Goal: Information Seeking & Learning: Learn about a topic

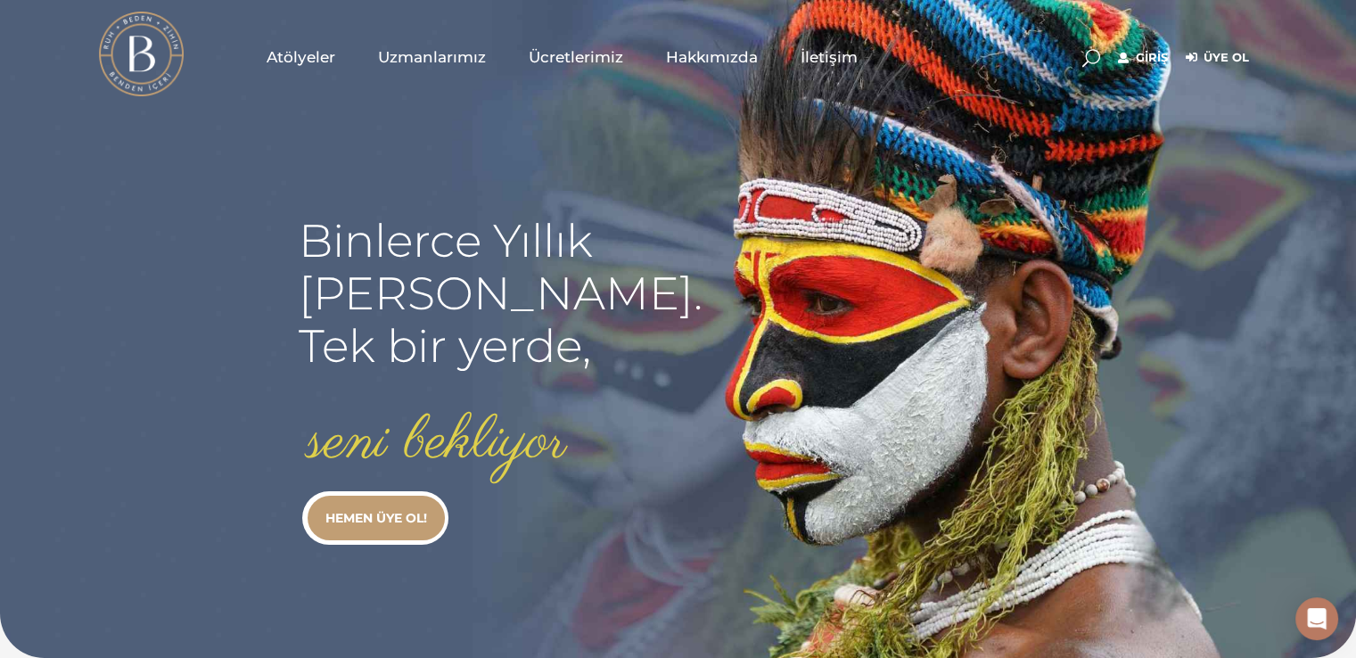
type input "[EMAIL_ADDRESS][DOMAIN_NAME]"
click at [1144, 61] on link "Giriş" at bounding box center [1143, 57] width 50 height 21
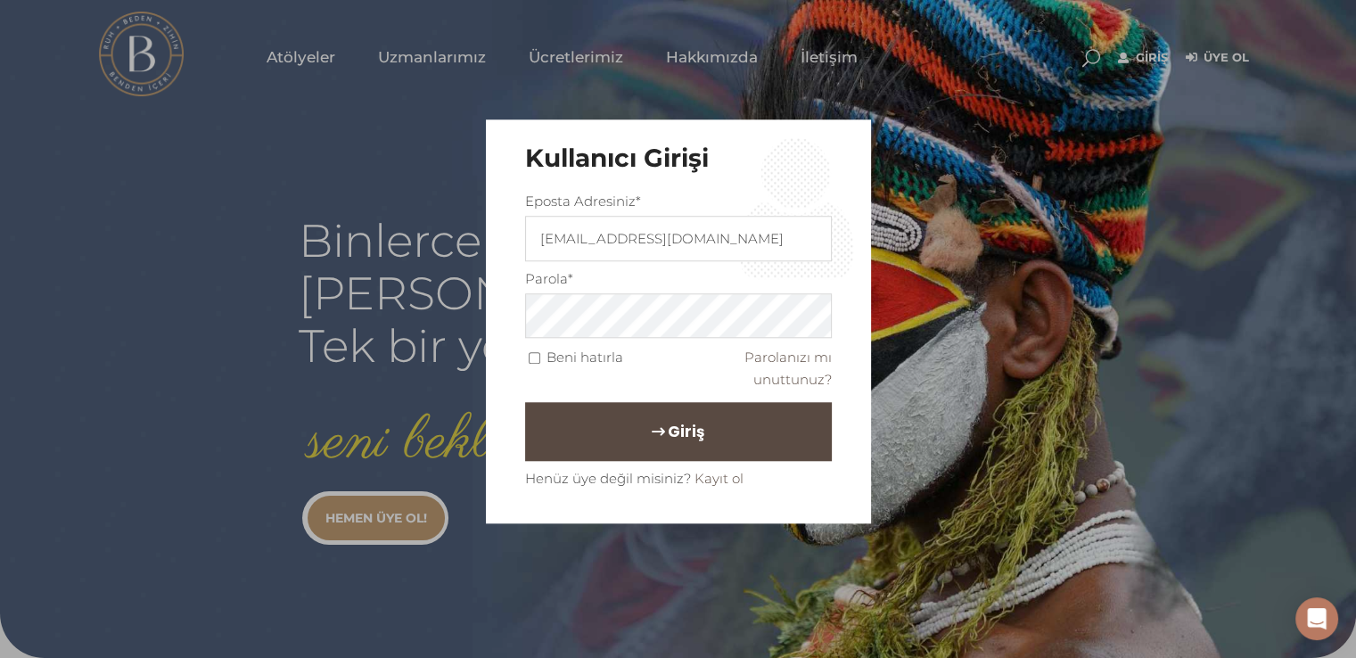
click at [578, 432] on button "Giriş" at bounding box center [678, 432] width 307 height 59
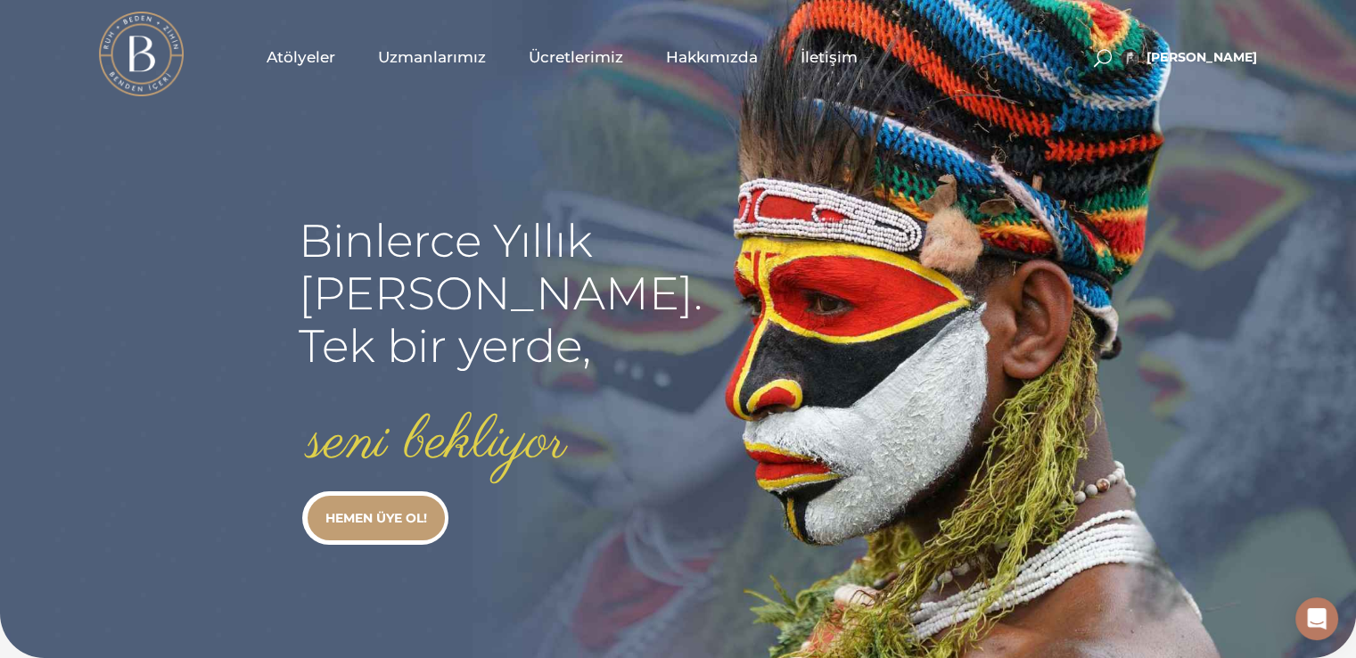
click at [299, 41] on link "Atölyeler" at bounding box center [300, 56] width 111 height 89
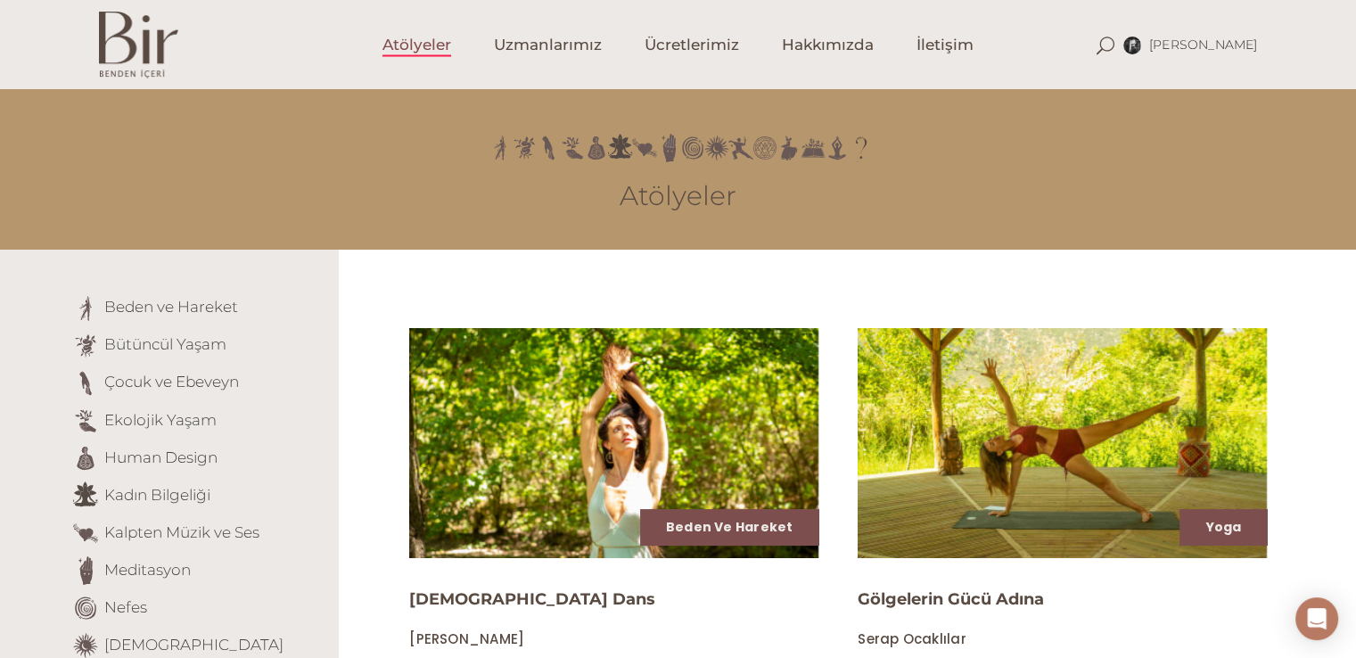
click at [174, 317] on li "Beden ve Hareket" at bounding box center [198, 308] width 254 height 29
click at [171, 312] on link "Beden ve Hareket" at bounding box center [171, 307] width 134 height 18
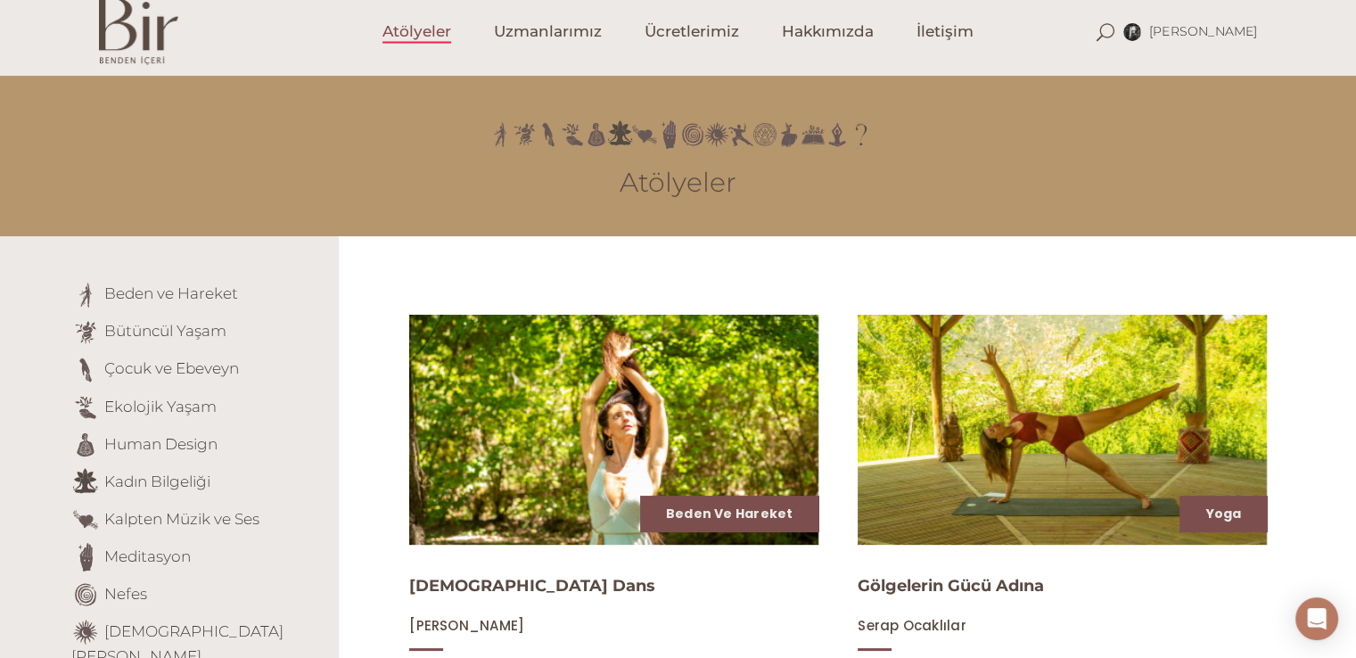
scroll to position [178, 0]
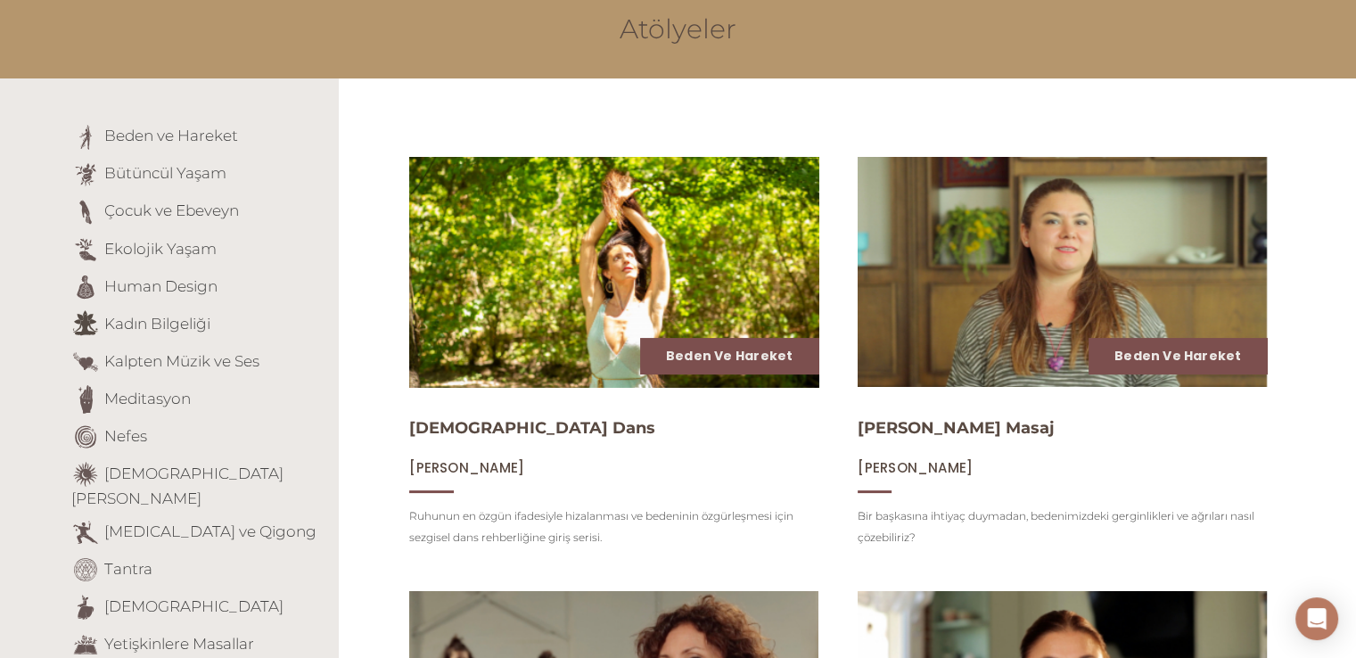
scroll to position [267, 0]
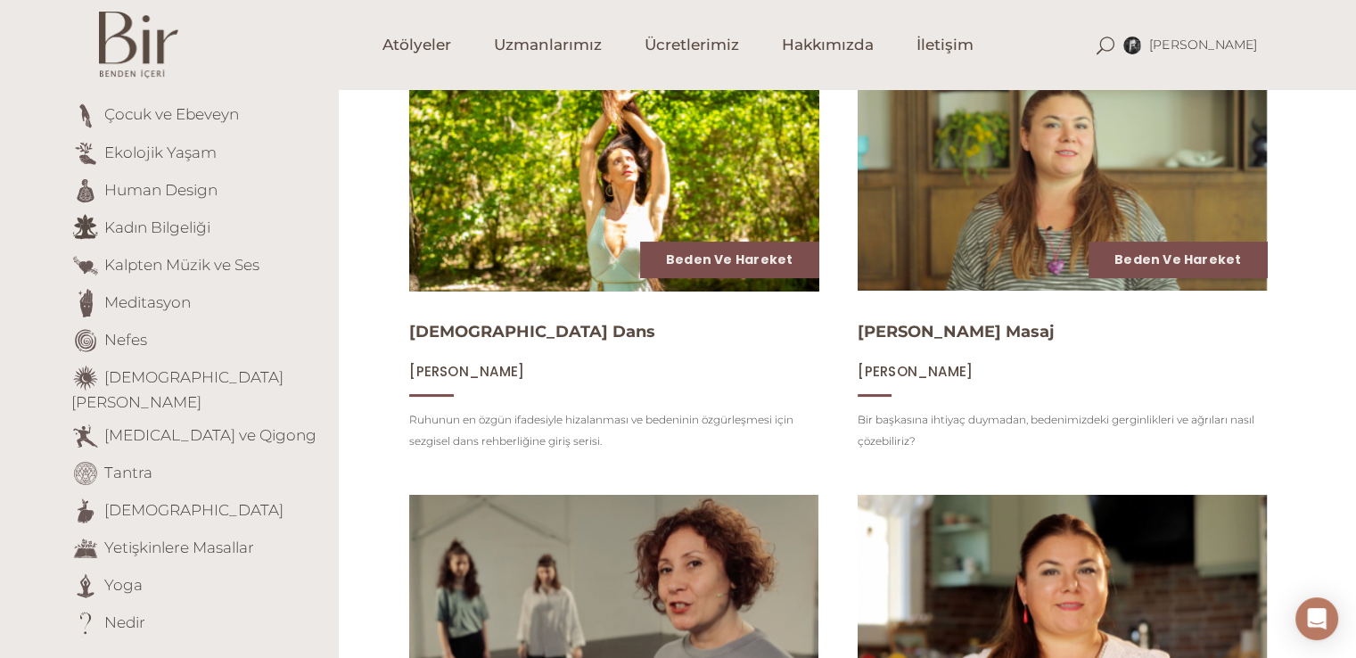
click at [531, 276] on img at bounding box center [614, 175] width 422 height 237
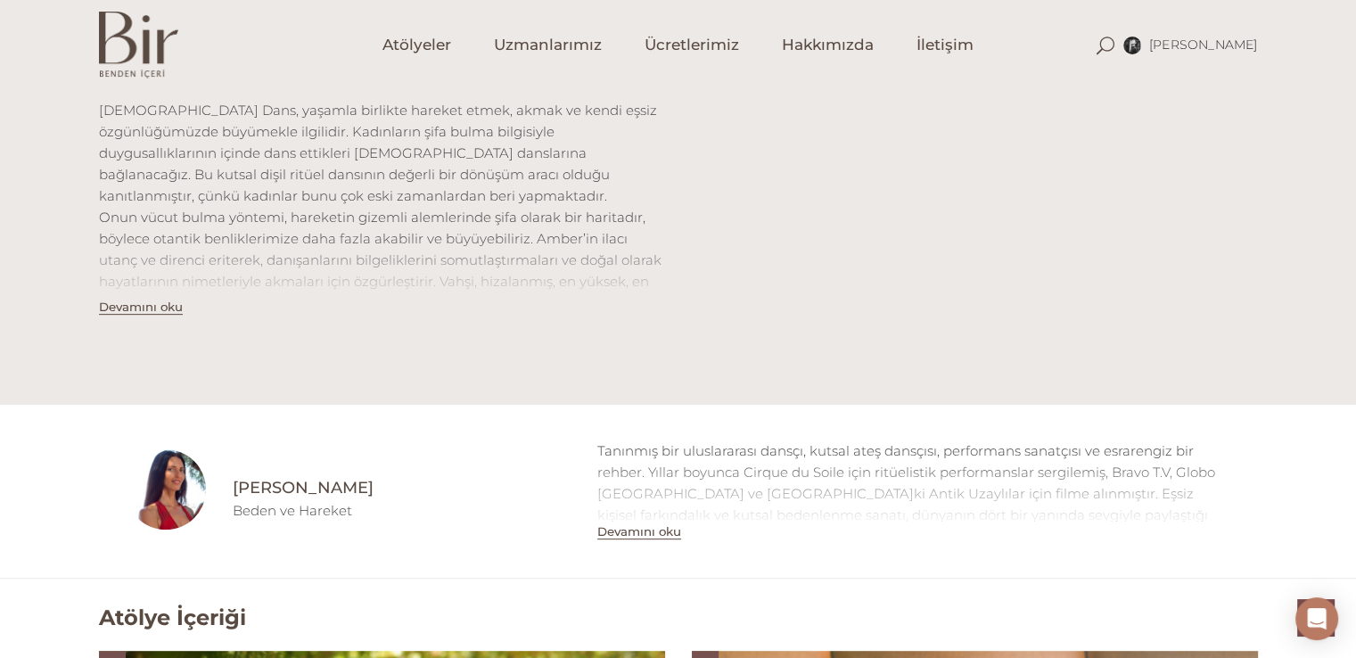
scroll to position [624, 0]
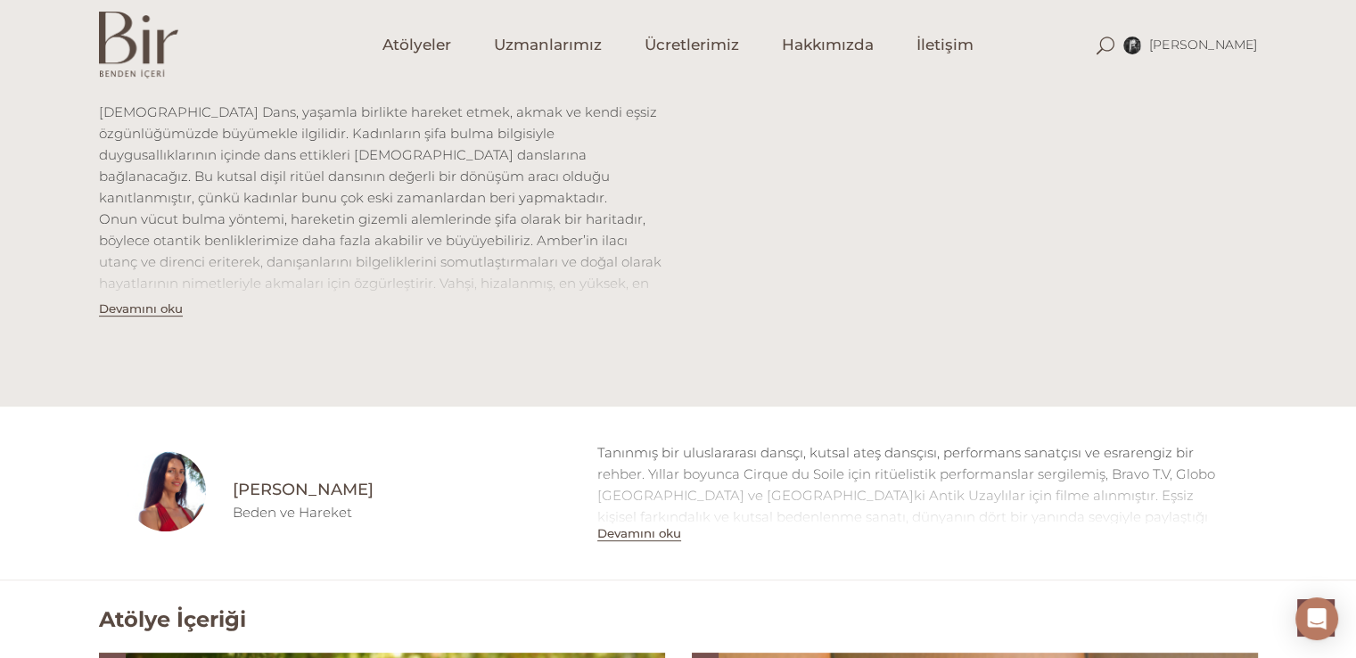
click at [197, 341] on div "Atölye İçeriği İlahi Dans, yaşamla birlikte hareket etmek, akmak ve kendi eşsiz…" at bounding box center [678, 211] width 1185 height 319
click at [146, 313] on button "Devamını oku" at bounding box center [141, 308] width 84 height 15
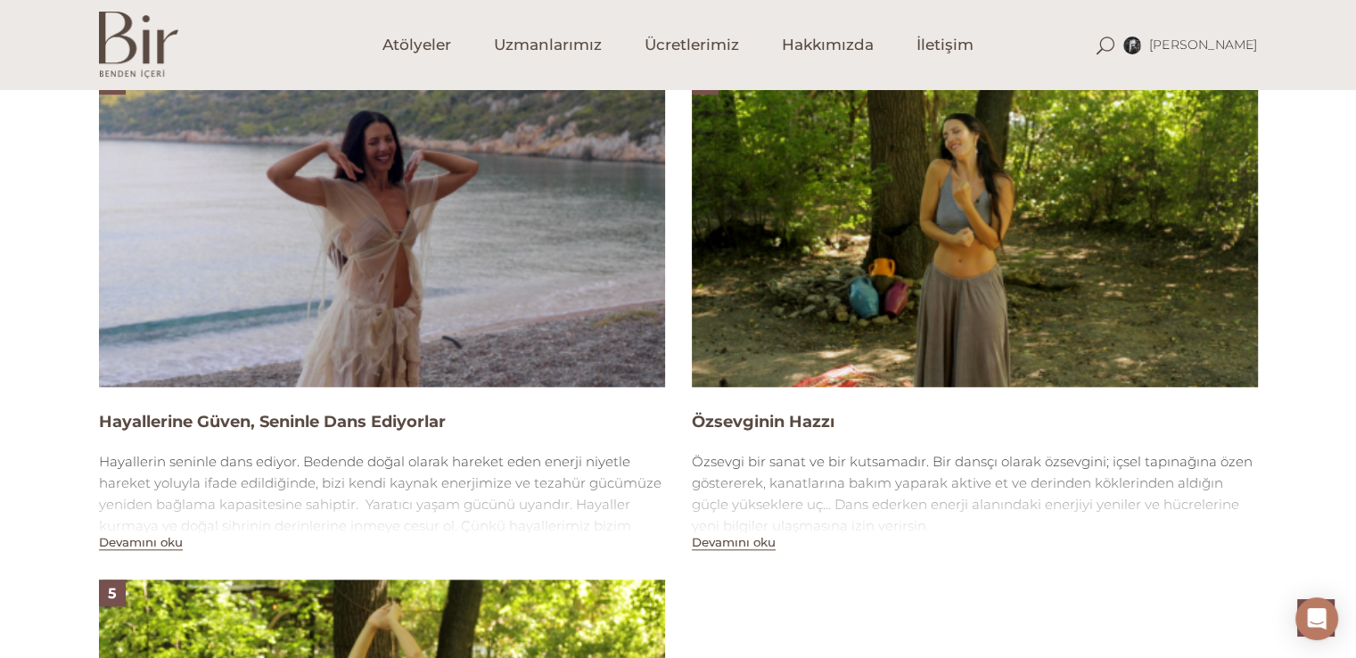
scroll to position [1783, 0]
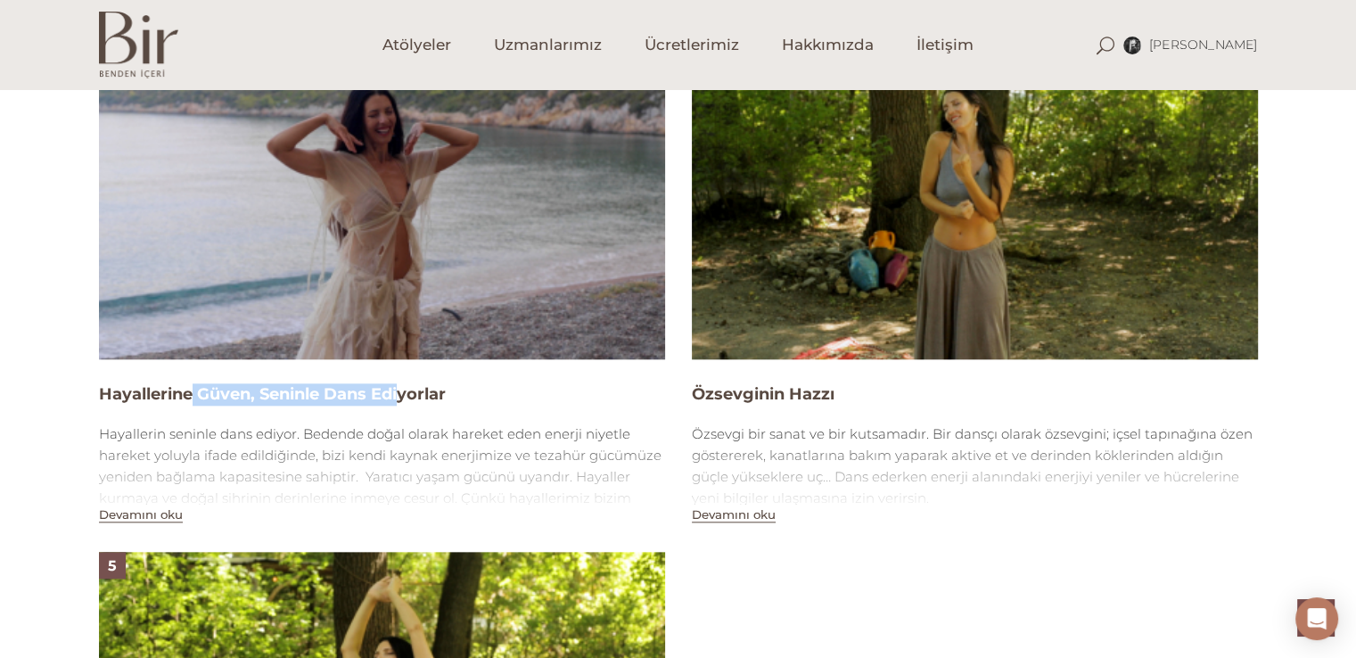
drag, startPoint x: 302, startPoint y: 402, endPoint x: 486, endPoint y: 402, distance: 183.6
click at [486, 402] on h4 "Hayallerine Güven, Seninle Dans Ediyorlar" at bounding box center [382, 394] width 566 height 22
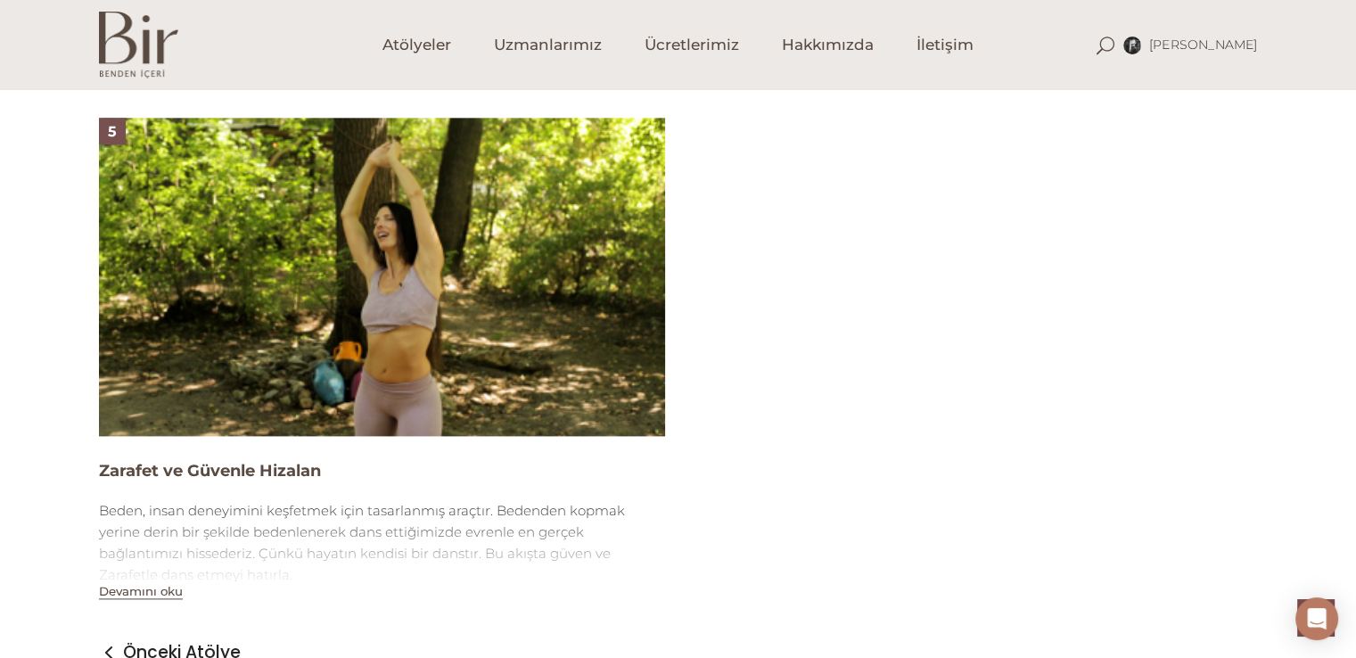
scroll to position [2501, 0]
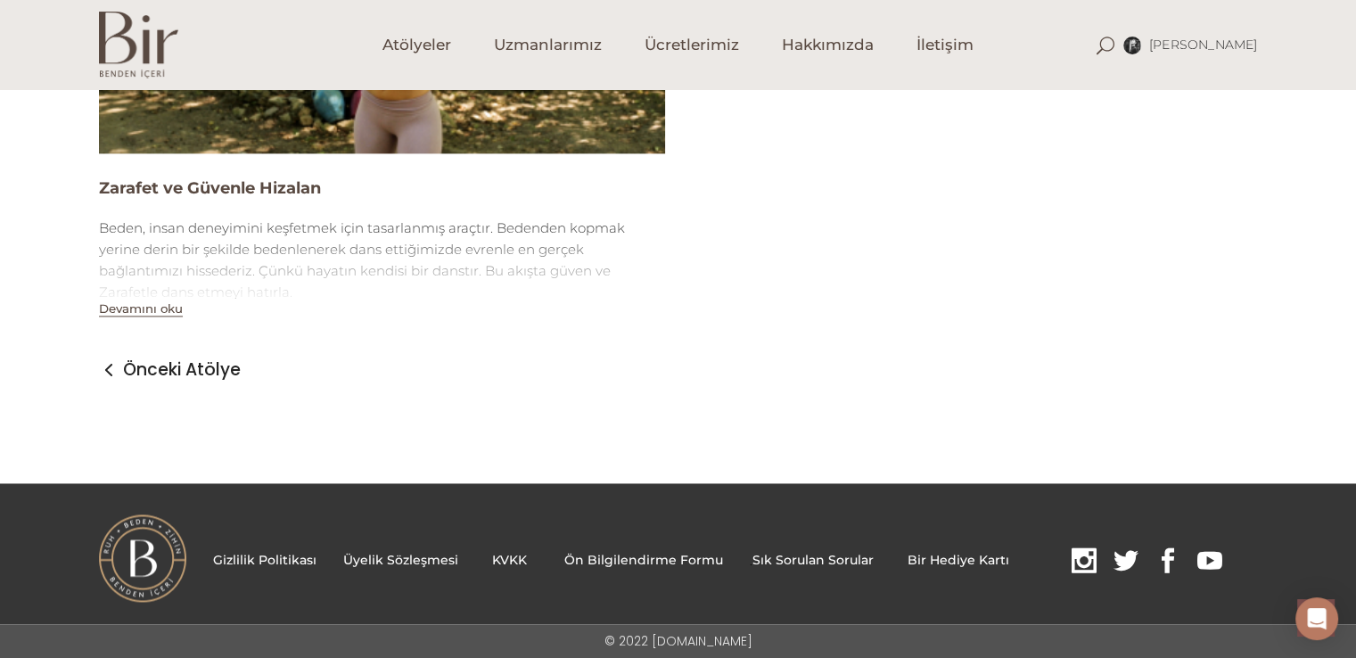
click at [136, 303] on button "Devamını oku" at bounding box center [141, 308] width 84 height 15
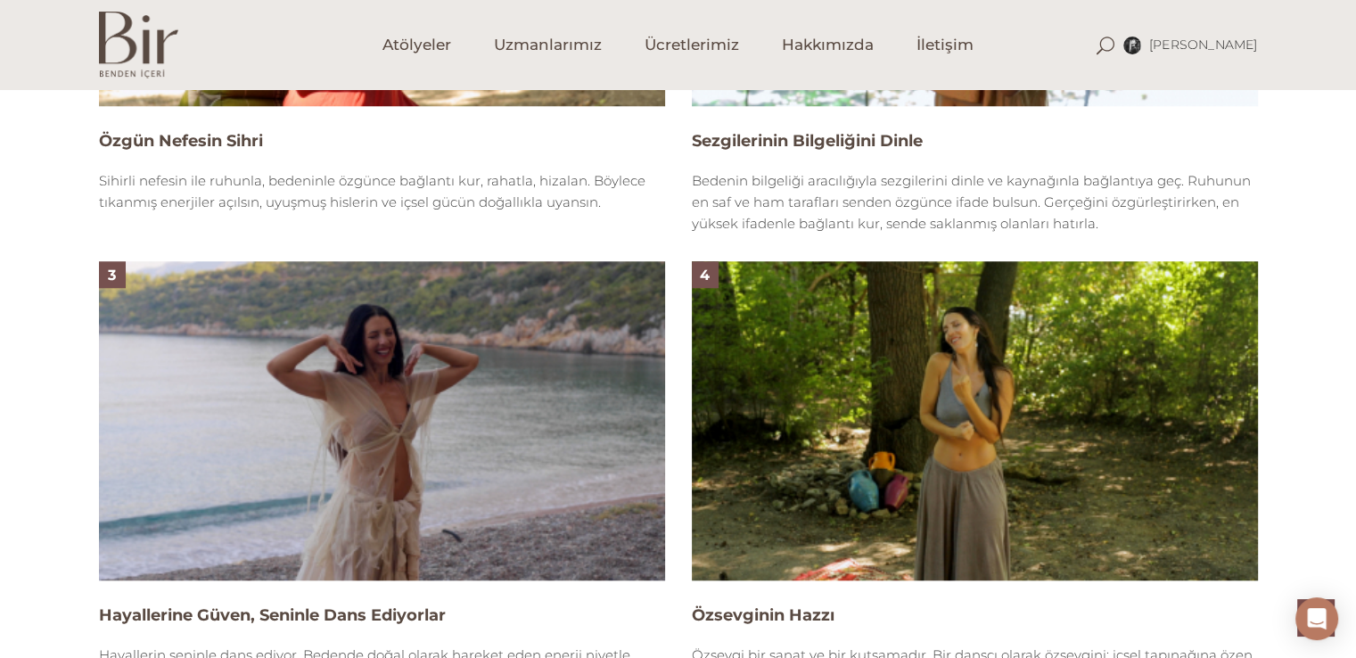
scroll to position [1342, 0]
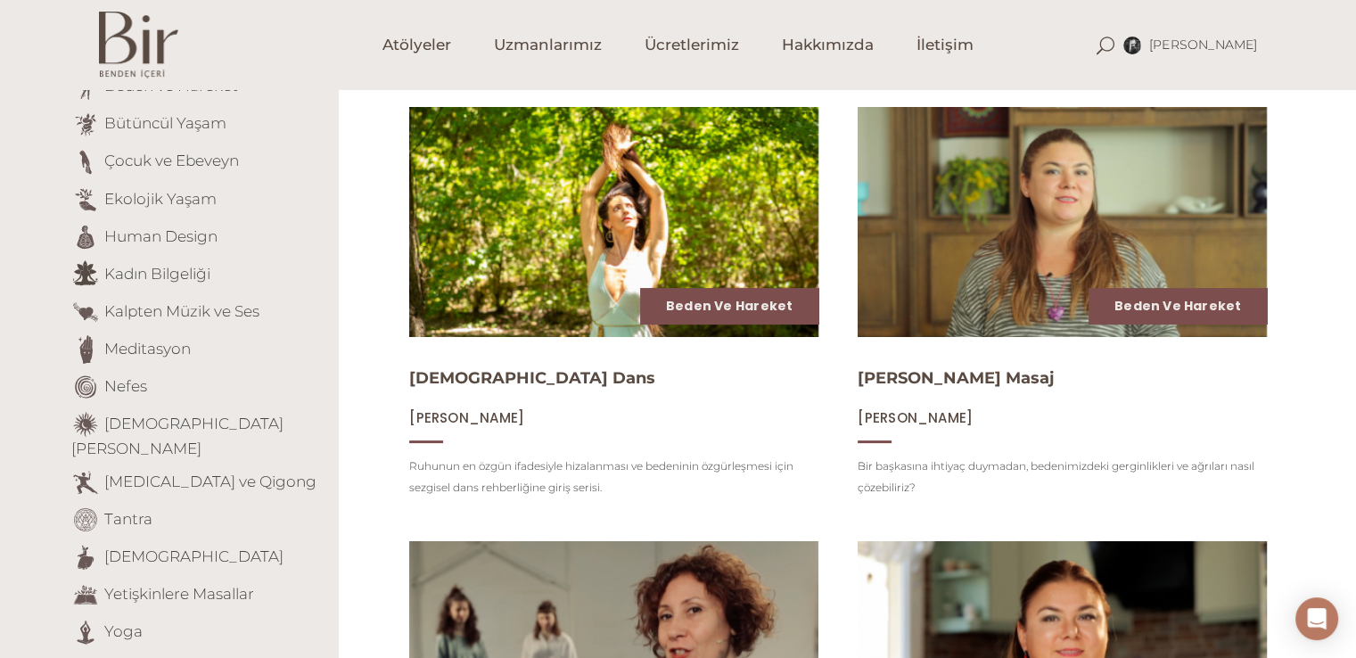
scroll to position [267, 0]
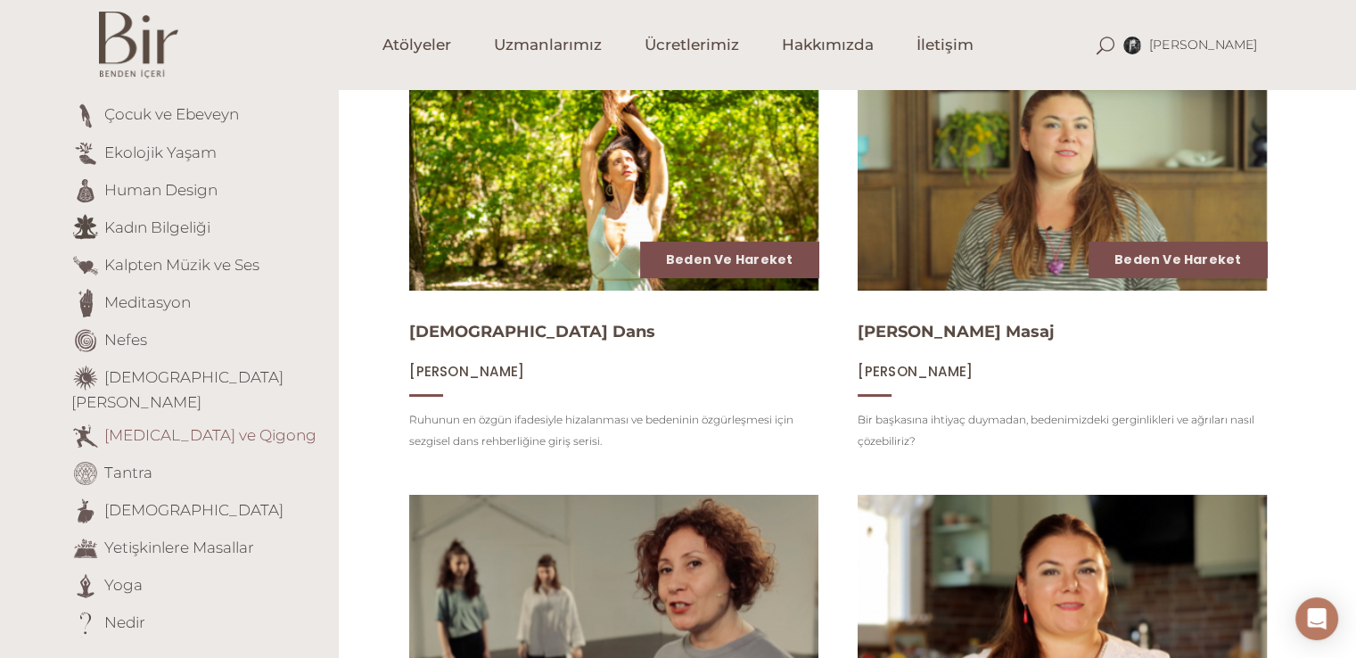
click at [143, 425] on link "[MEDICAL_DATA] ve Qigong" at bounding box center [210, 434] width 212 height 18
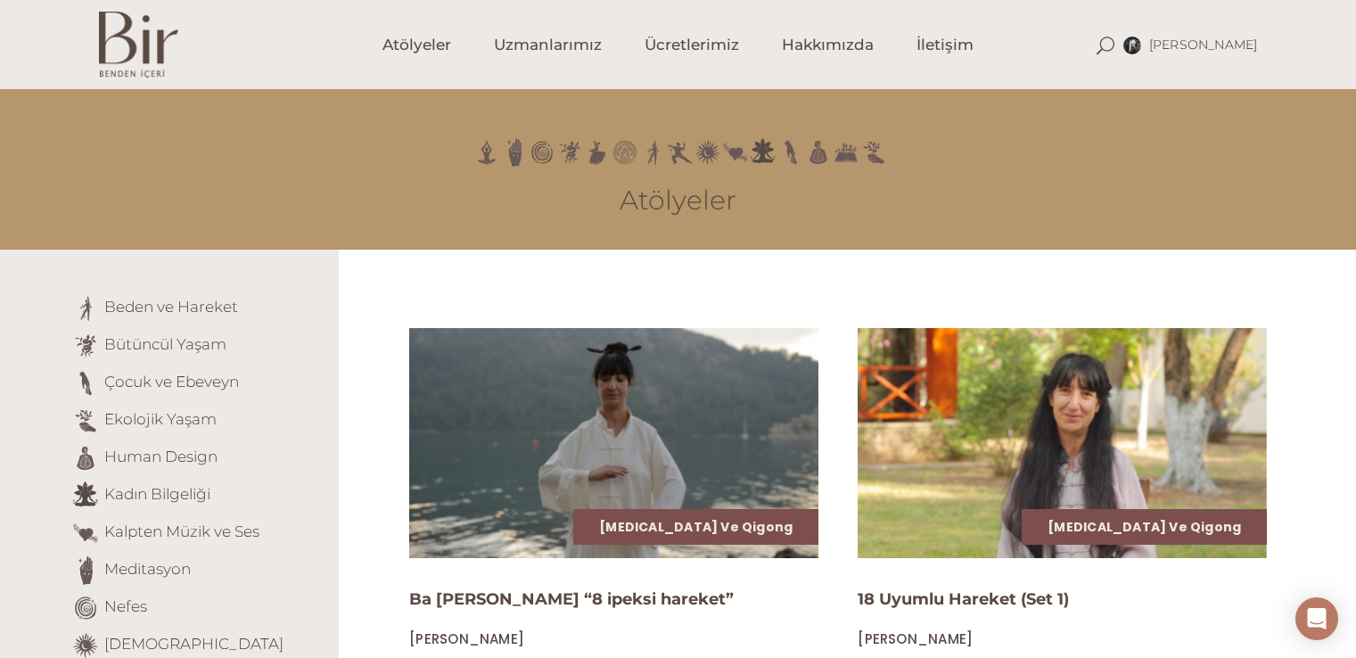
scroll to position [178, 0]
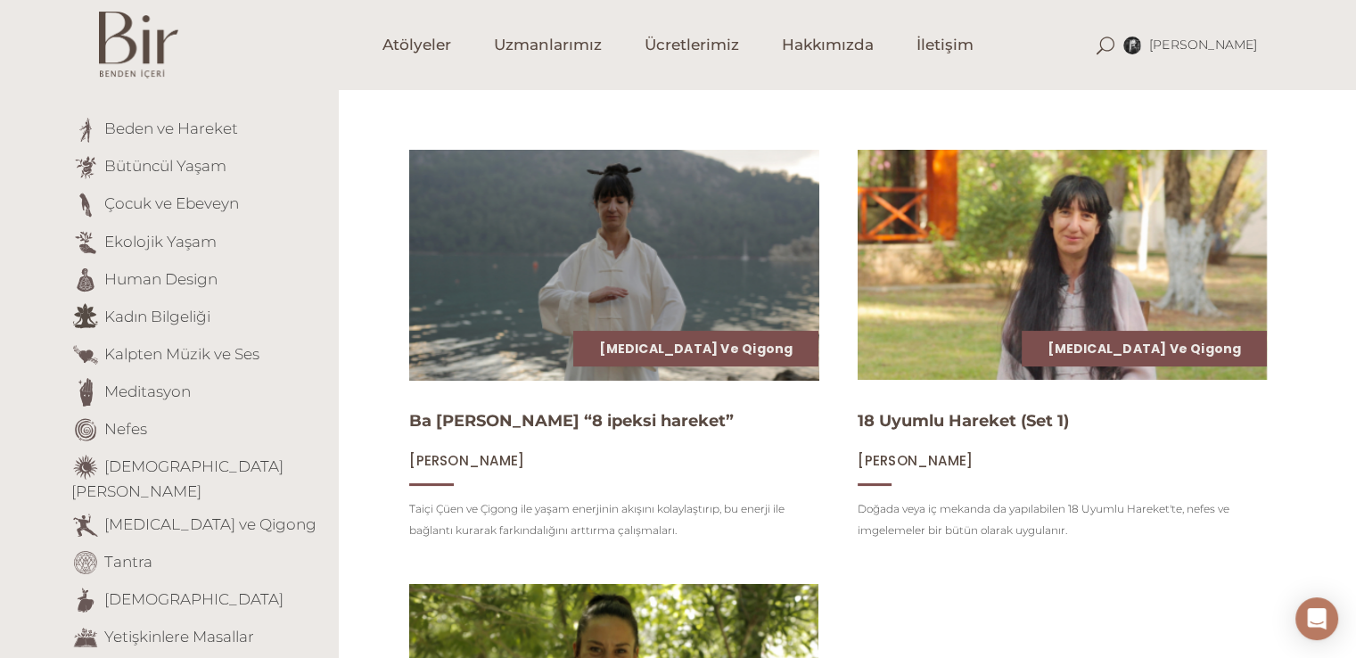
click at [546, 293] on img at bounding box center [614, 264] width 422 height 237
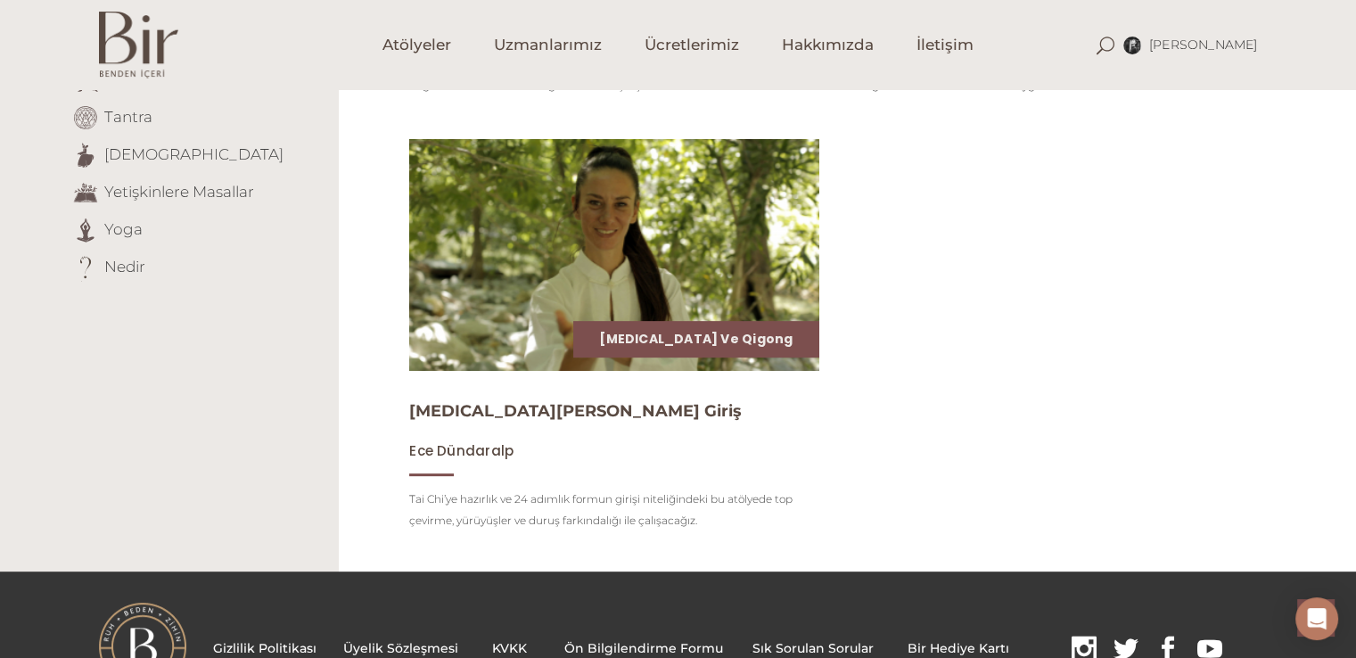
scroll to position [624, 0]
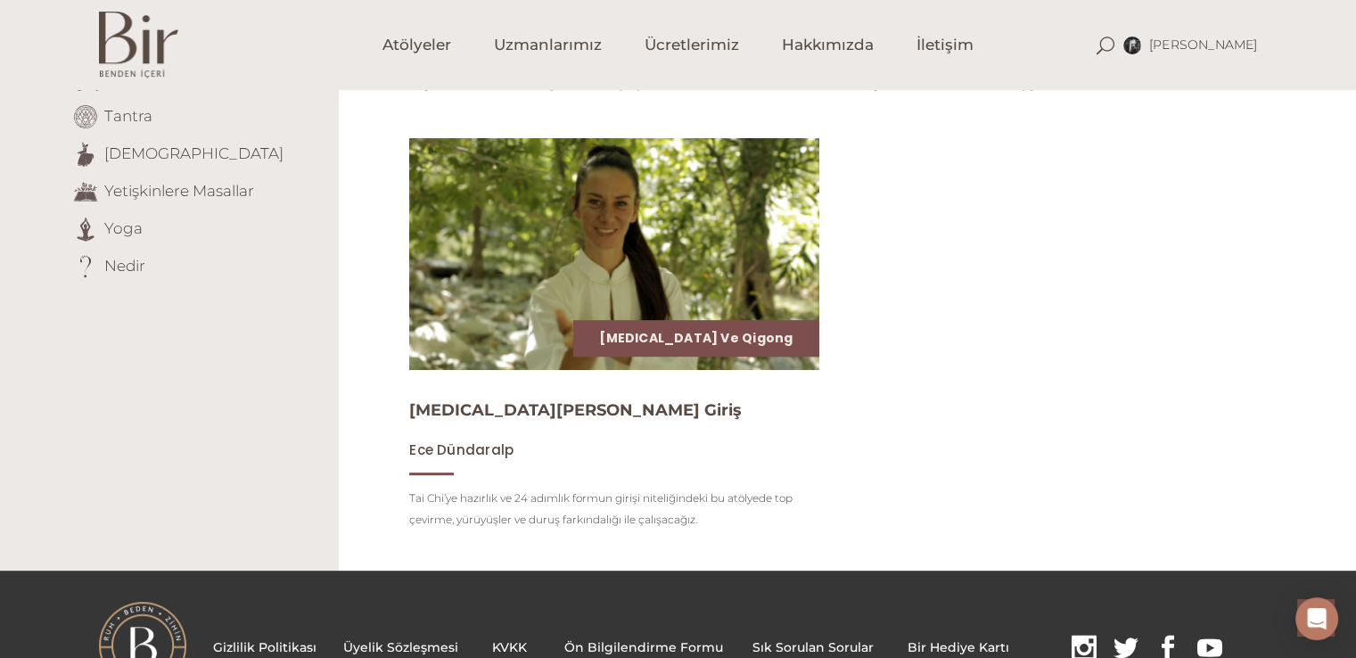
click at [553, 277] on img at bounding box center [614, 253] width 422 height 237
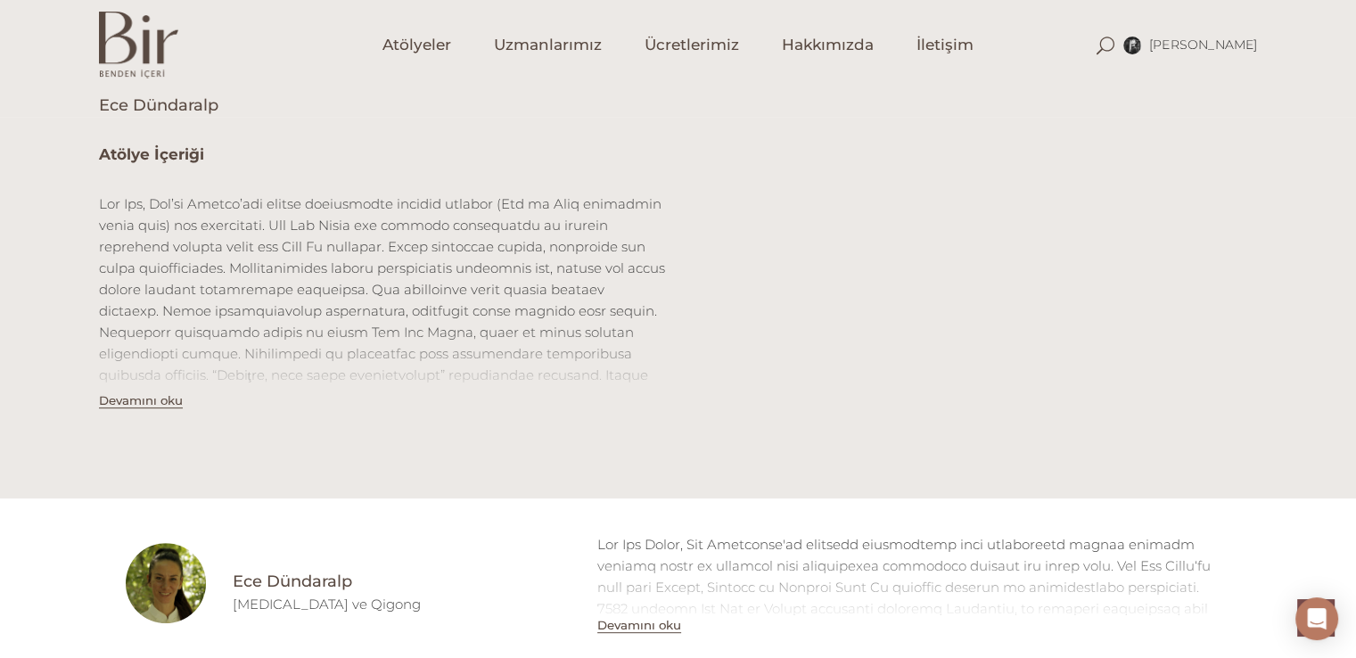
scroll to position [624, 0]
click at [168, 404] on button "Devamını oku" at bounding box center [141, 396] width 84 height 15
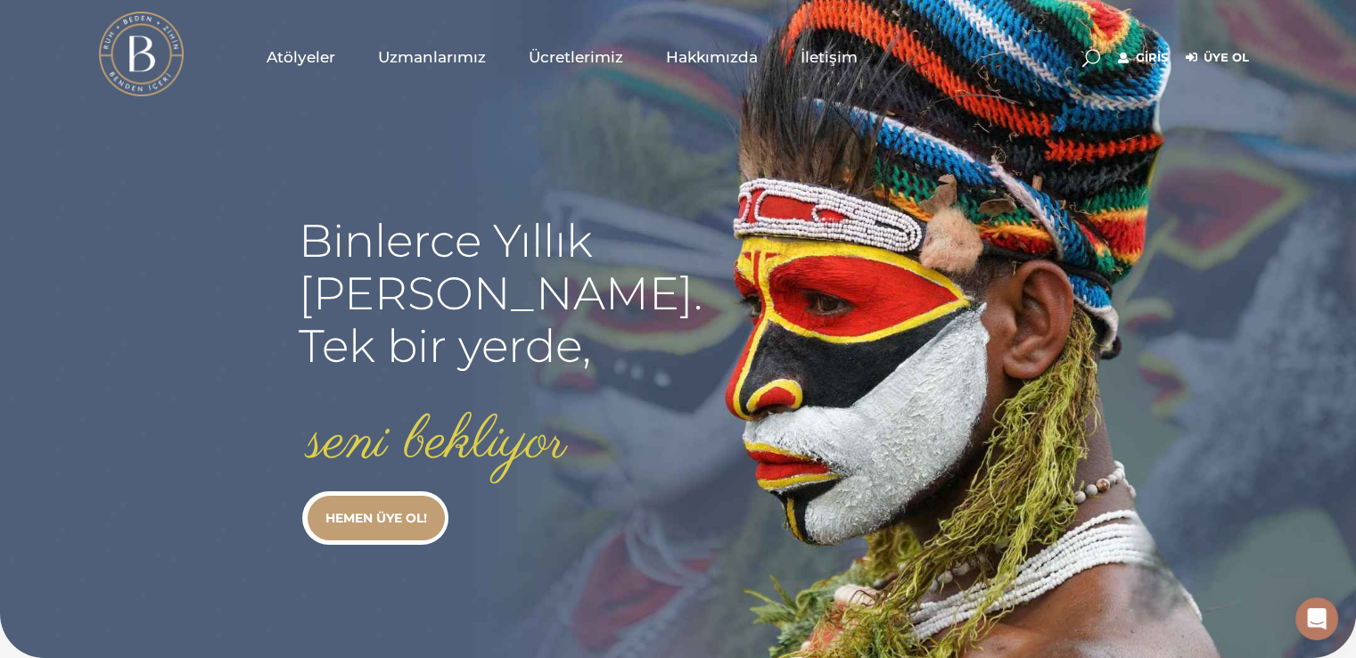
type input "[EMAIL_ADDRESS][DOMAIN_NAME]"
click at [1123, 63] on link "Giriş" at bounding box center [1143, 57] width 50 height 21
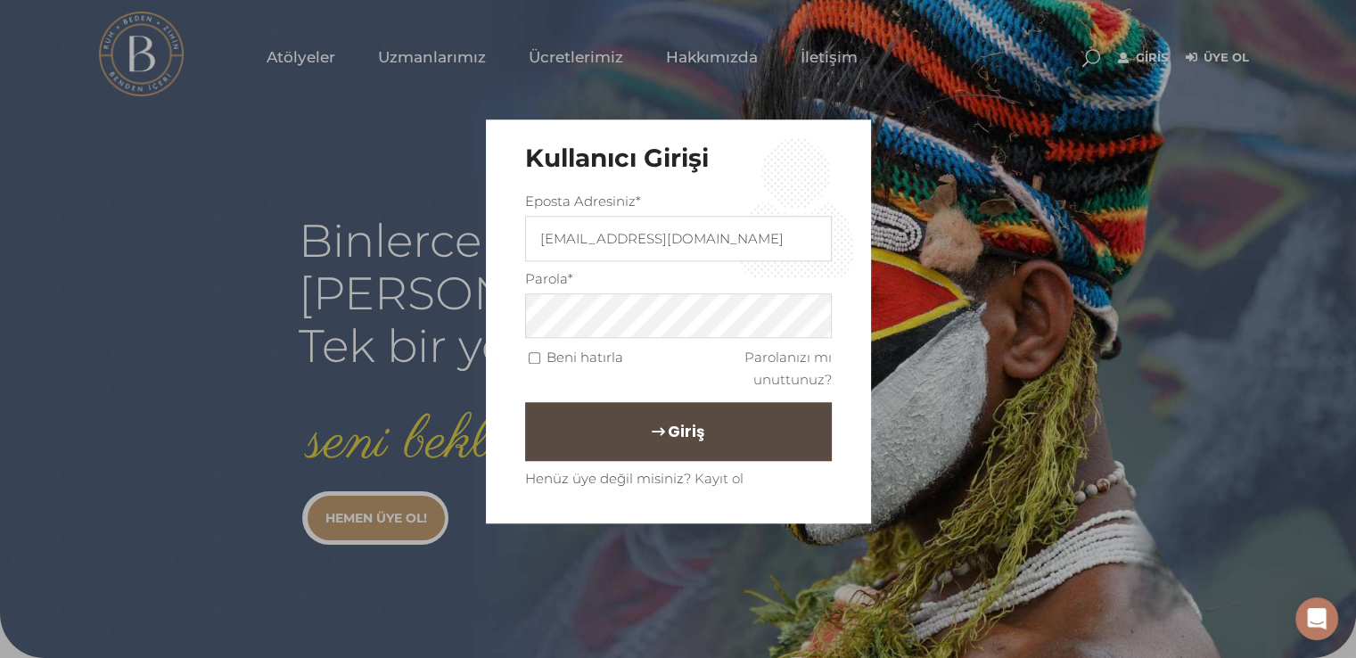
click at [709, 406] on button "Giriş" at bounding box center [678, 432] width 307 height 59
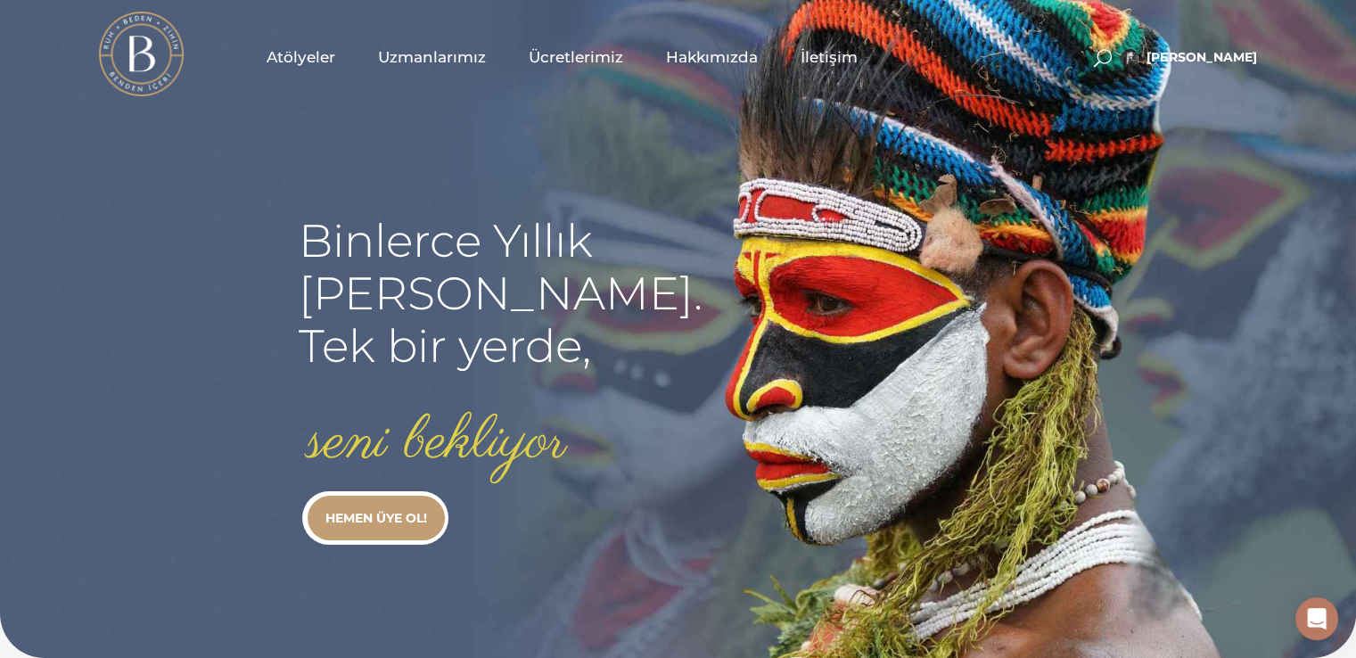
click at [315, 57] on span "Atölyeler" at bounding box center [300, 57] width 69 height 20
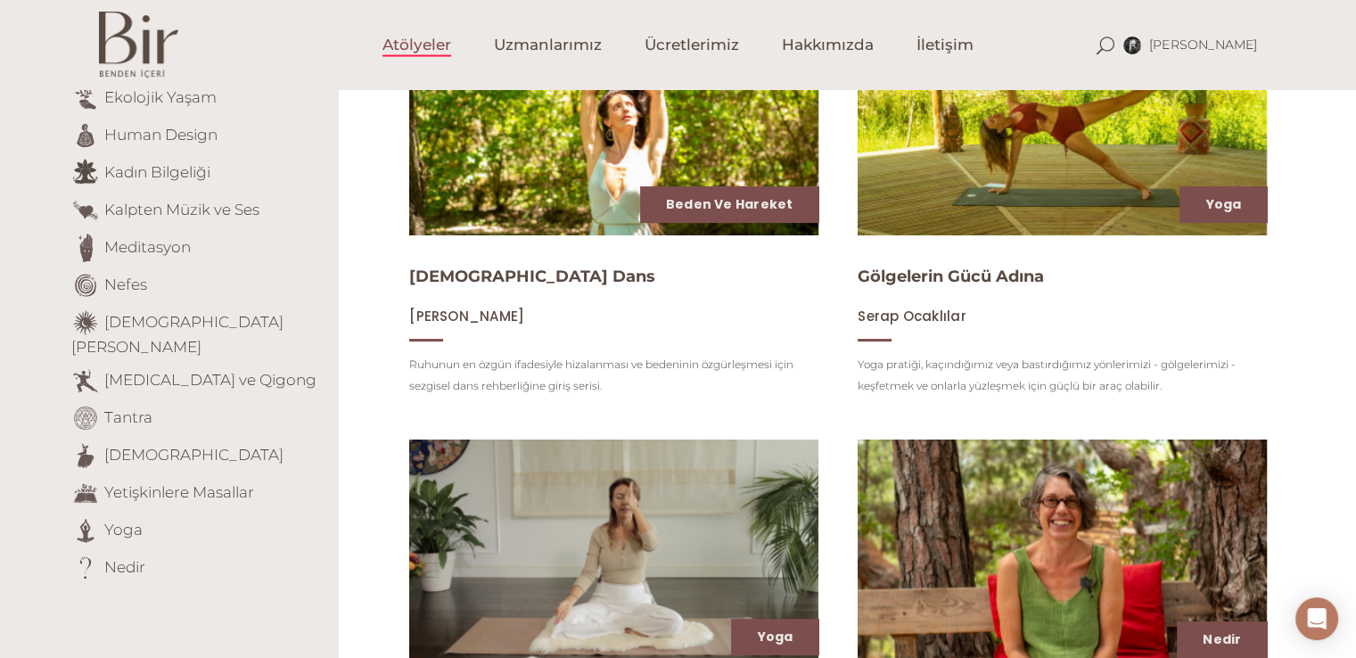
scroll to position [446, 0]
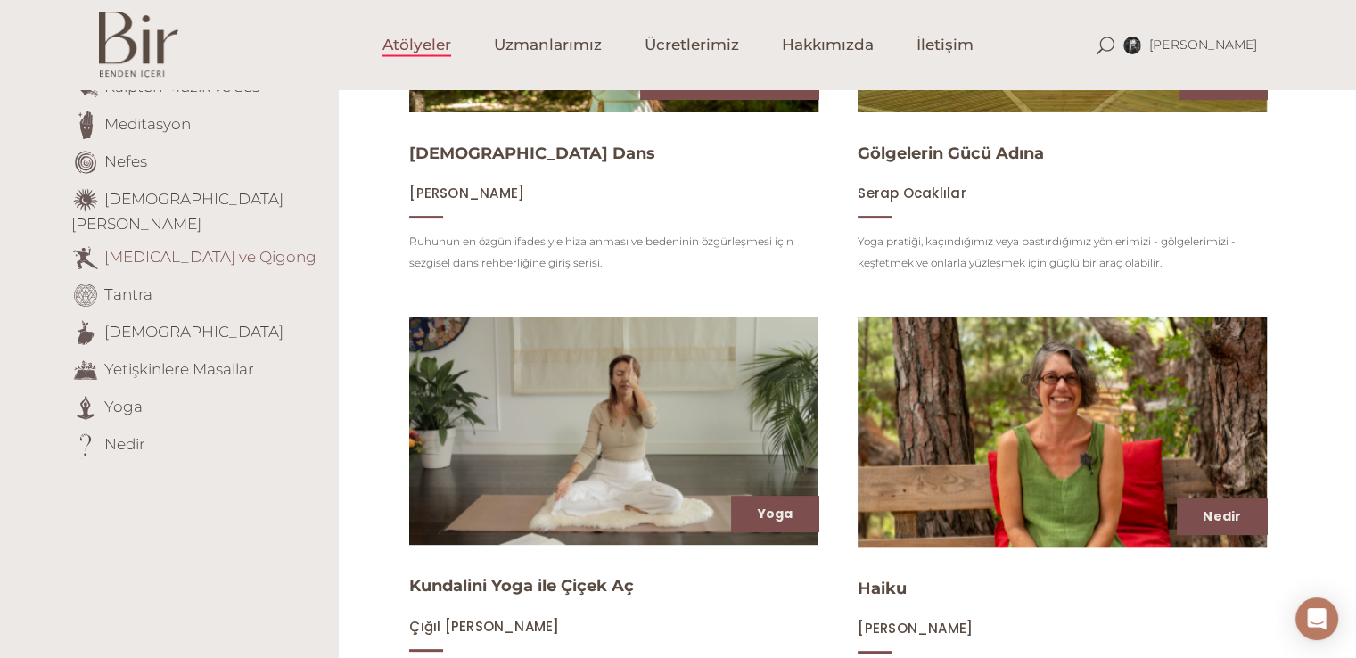
click at [127, 247] on link "[MEDICAL_DATA] ve Qigong" at bounding box center [210, 256] width 212 height 18
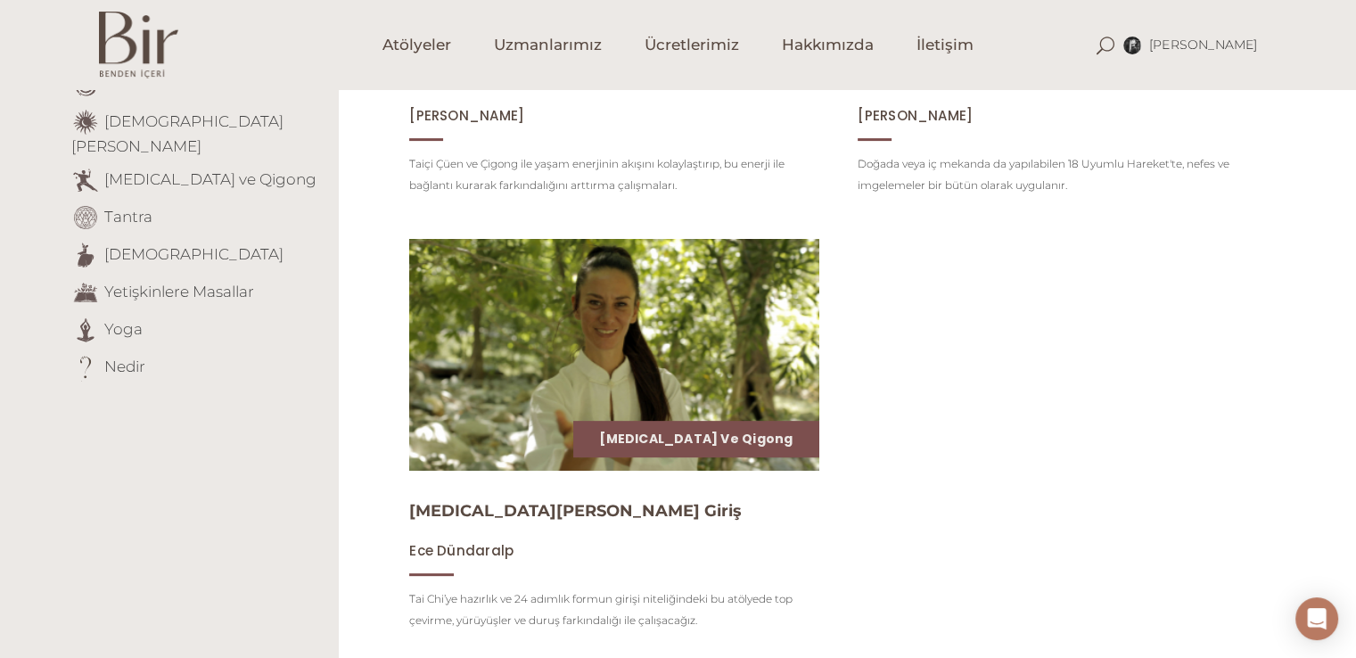
scroll to position [535, 0]
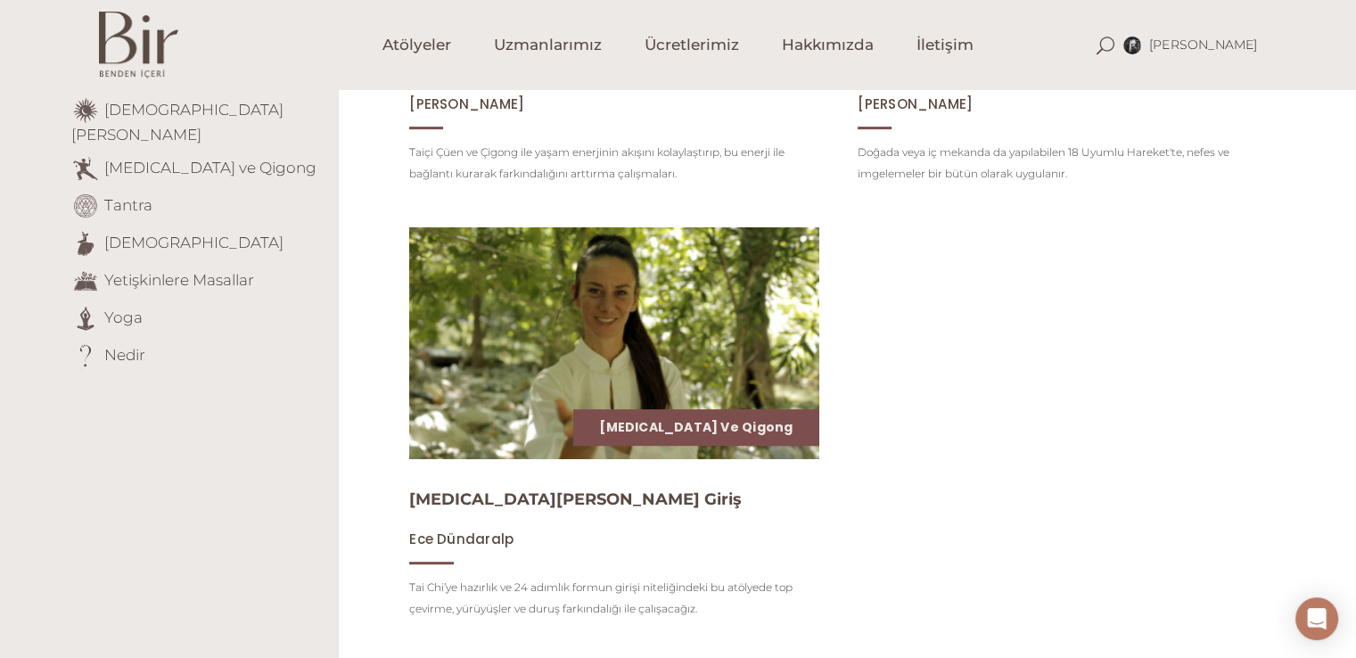
click at [554, 333] on img at bounding box center [614, 343] width 422 height 237
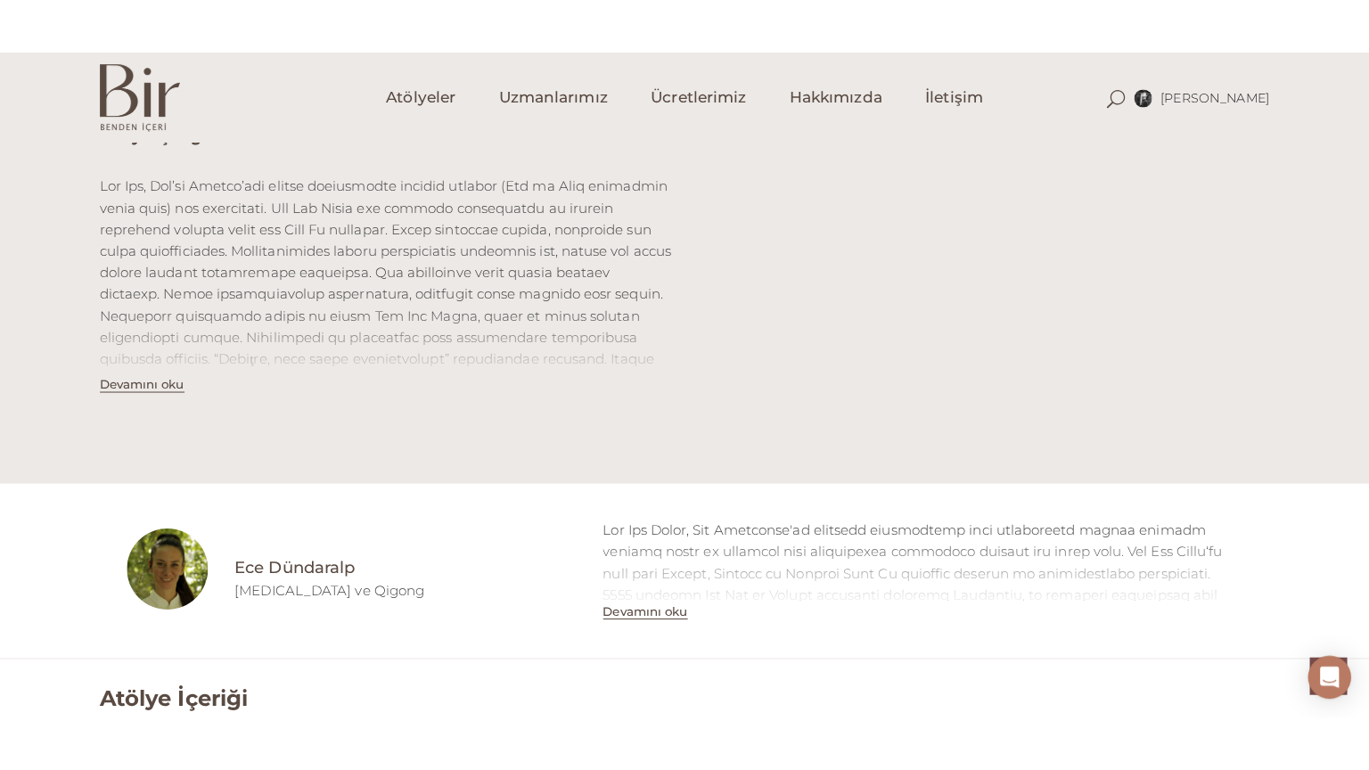
scroll to position [713, 0]
